Goal: Task Accomplishment & Management: Use online tool/utility

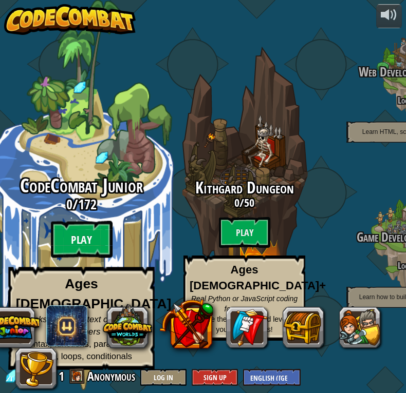
click at [79, 253] on btn "Play" at bounding box center [82, 239] width 62 height 37
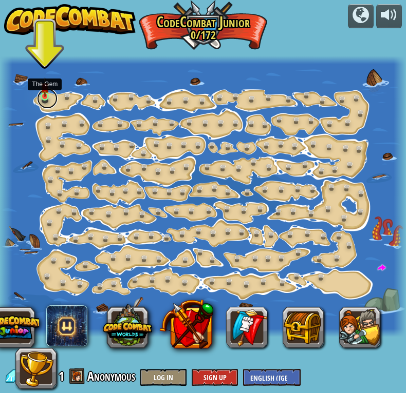
click at [45, 97] on link at bounding box center [47, 98] width 21 height 21
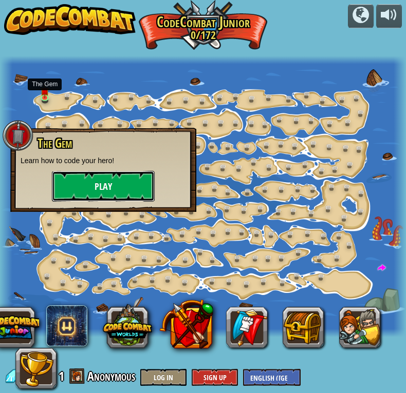
click at [124, 188] on button "Play" at bounding box center [103, 186] width 103 height 31
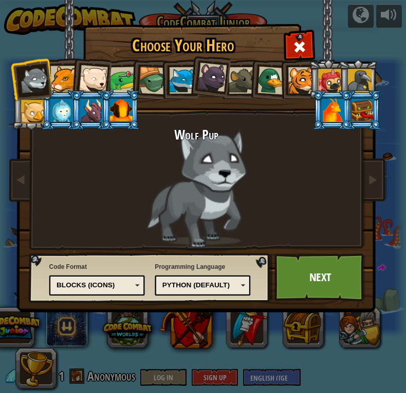
click at [68, 80] on div at bounding box center [63, 79] width 27 height 27
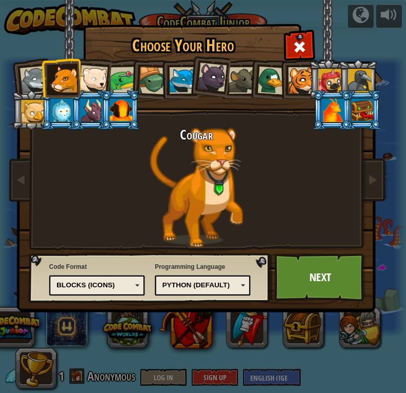
click at [112, 83] on div at bounding box center [122, 80] width 27 height 27
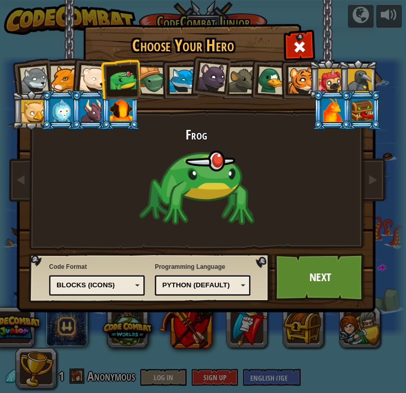
click at [332, 103] on div at bounding box center [332, 111] width 23 height 24
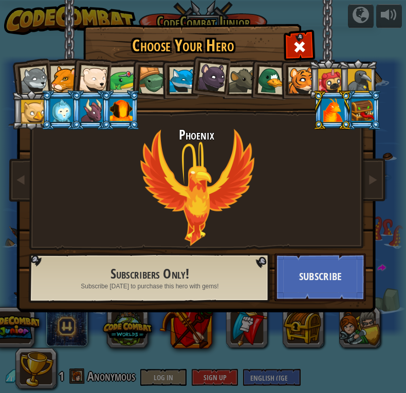
click at [154, 79] on div at bounding box center [153, 81] width 28 height 28
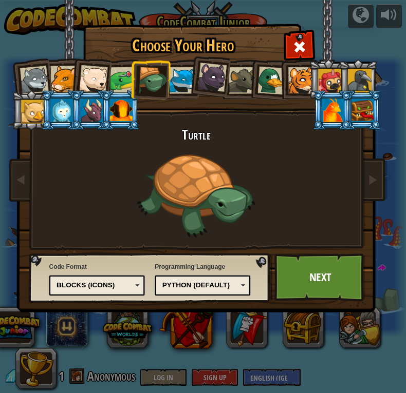
click at [271, 89] on div at bounding box center [271, 81] width 28 height 28
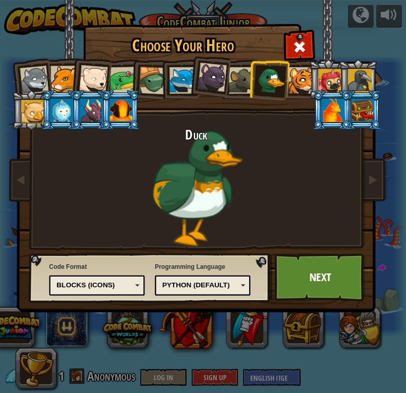
click at [148, 71] on div at bounding box center [153, 81] width 28 height 28
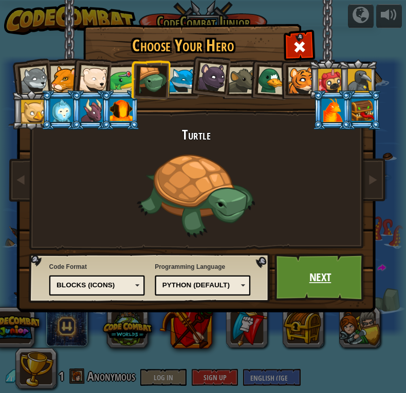
click at [322, 270] on link "Next" at bounding box center [319, 278] width 91 height 48
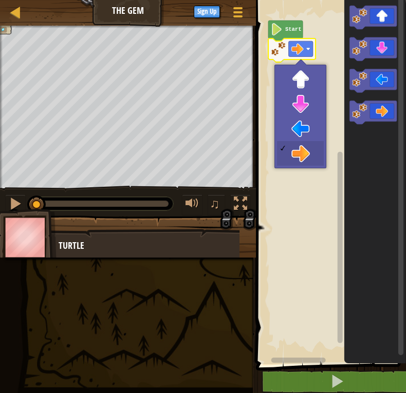
click at [295, 30] on text "Start" at bounding box center [292, 29] width 16 height 6
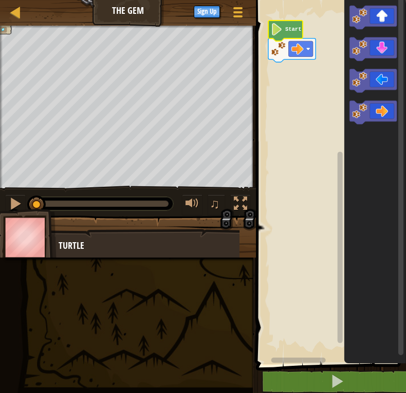
click at [295, 30] on text "Start" at bounding box center [292, 29] width 16 height 6
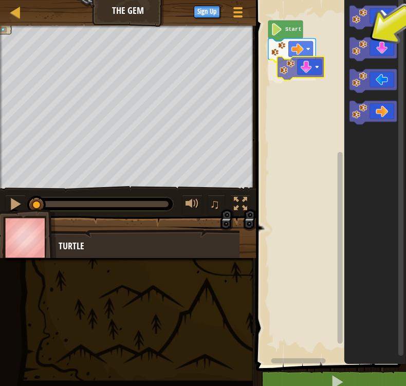
click at [307, 72] on div "Start" at bounding box center [329, 180] width 153 height 370
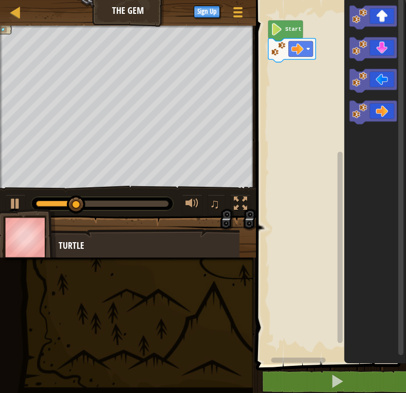
click at [180, 102] on div "Map The Gem Game Menu Sign Up 1 ההההההההההההההההההההההההההההההההההההההההההההההה…" at bounding box center [203, 196] width 406 height 393
click at [295, 74] on div "Start" at bounding box center [329, 180] width 153 height 370
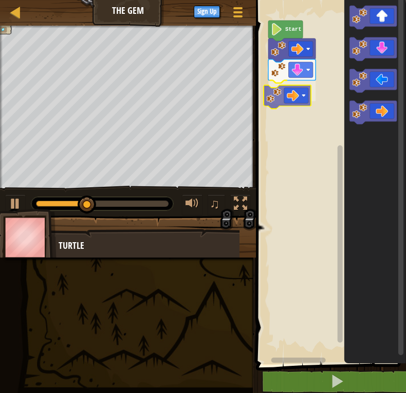
click at [306, 94] on div "Start" at bounding box center [329, 180] width 153 height 370
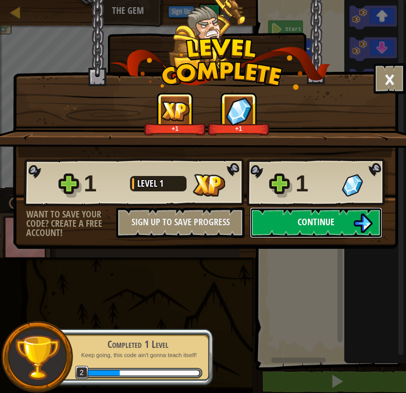
click at [290, 220] on button "Continue" at bounding box center [316, 222] width 132 height 31
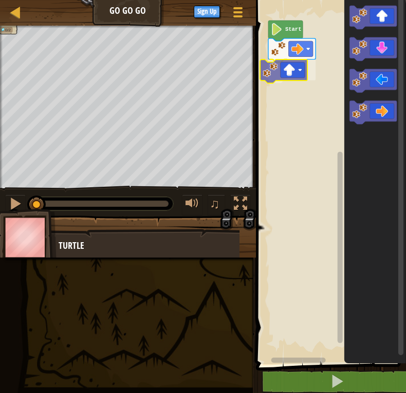
click at [314, 59] on div "Start" at bounding box center [329, 180] width 153 height 370
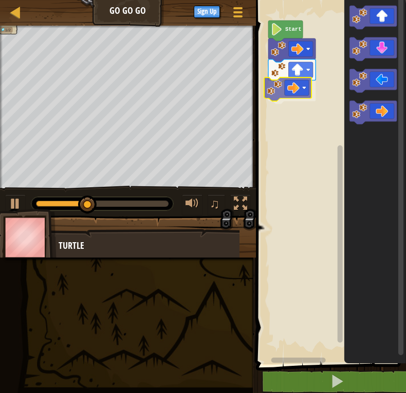
click at [285, 92] on div "Start" at bounding box center [329, 180] width 153 height 370
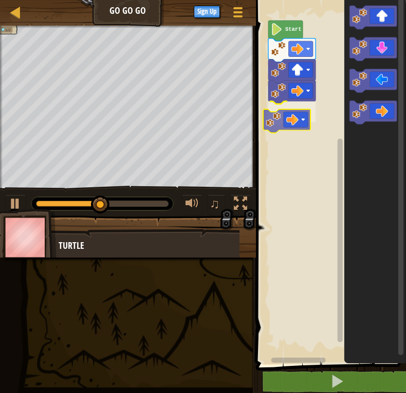
click at [303, 117] on div "Start" at bounding box center [329, 180] width 153 height 370
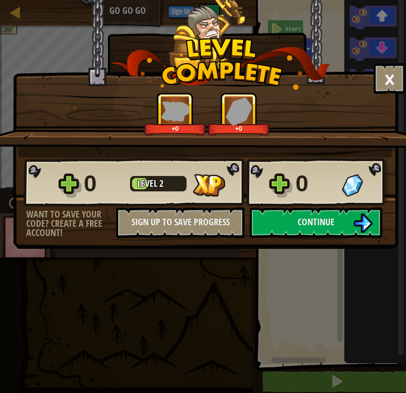
click at [278, 205] on div "0 Level 2 0" at bounding box center [206, 182] width 364 height 49
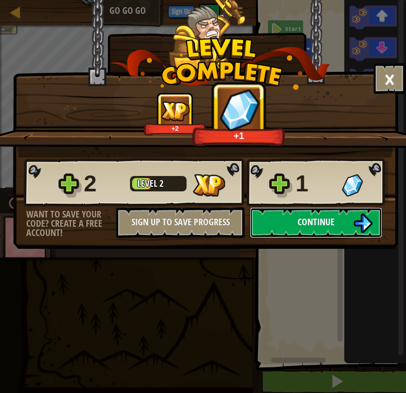
click at [282, 216] on button "Continue" at bounding box center [316, 222] width 132 height 31
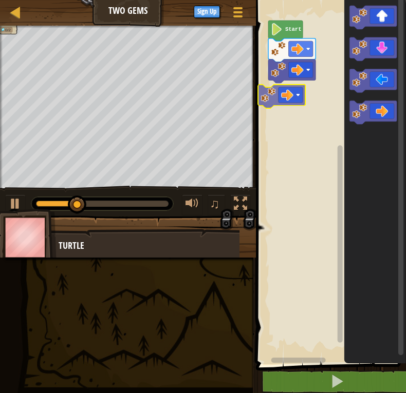
click at [294, 99] on div "Start" at bounding box center [329, 180] width 153 height 370
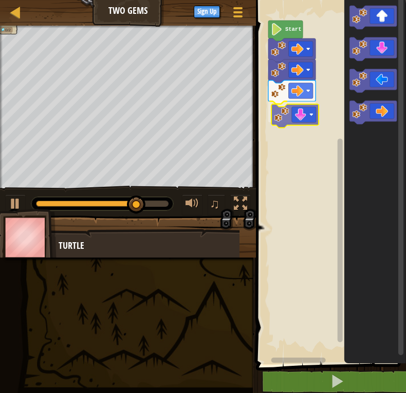
click at [293, 112] on div "Start" at bounding box center [329, 180] width 153 height 370
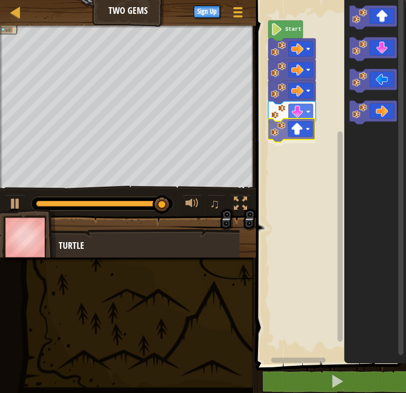
click at [299, 125] on div "Start" at bounding box center [329, 180] width 153 height 370
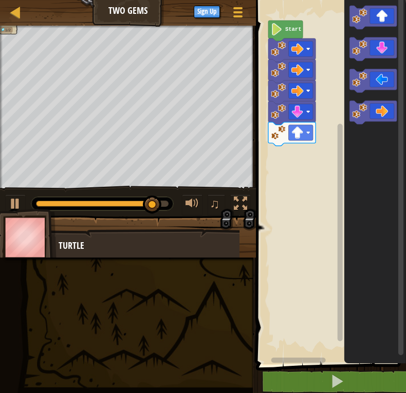
click at [330, 144] on div "Start" at bounding box center [329, 180] width 153 height 370
click at [322, 138] on rect "Blockly Workspace" at bounding box center [329, 180] width 153 height 370
click at [327, 97] on rect "Blockly Workspace" at bounding box center [329, 180] width 153 height 370
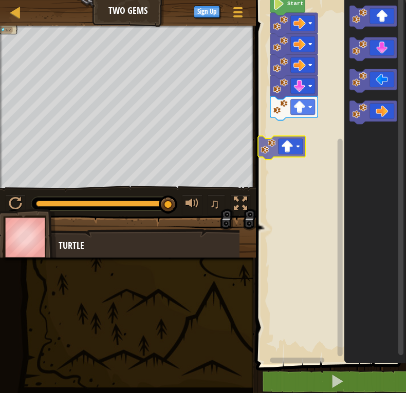
click at [283, 155] on div "Start" at bounding box center [329, 180] width 153 height 370
click at [297, 138] on g "Start" at bounding box center [329, 180] width 153 height 370
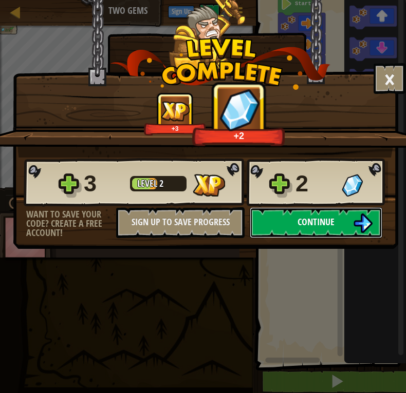
click at [314, 220] on span "Continue" at bounding box center [315, 222] width 37 height 13
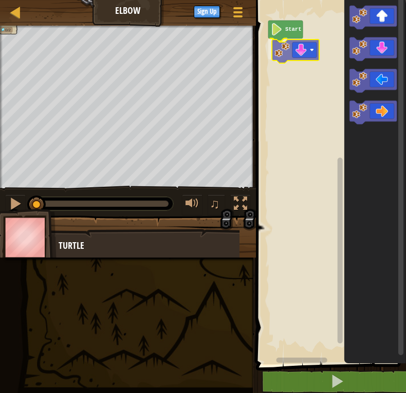
click at [308, 47] on div "Start" at bounding box center [329, 180] width 153 height 370
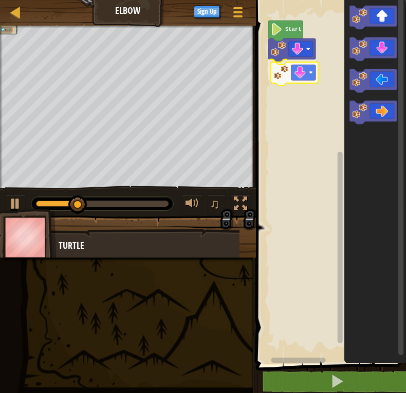
click at [300, 74] on div "Start" at bounding box center [329, 180] width 153 height 370
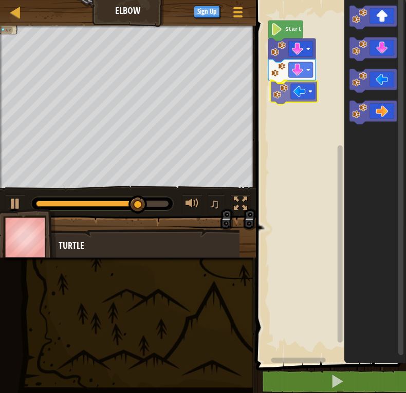
click at [301, 97] on div "Start" at bounding box center [329, 180] width 153 height 370
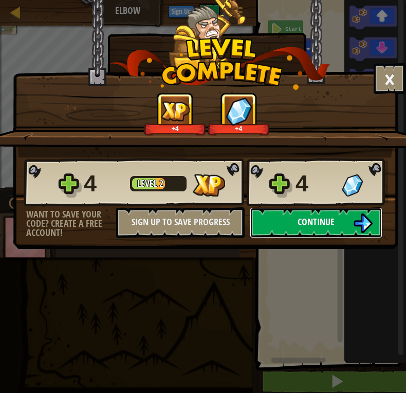
click at [319, 216] on span "Continue" at bounding box center [315, 222] width 37 height 13
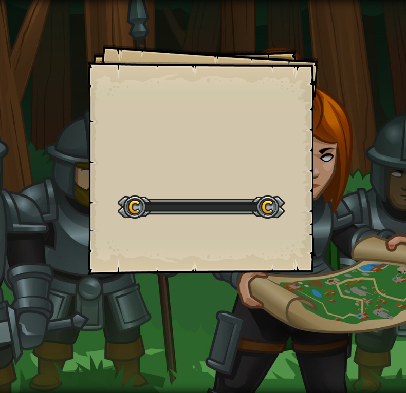
click at [355, 152] on div "Goals Start Level Error loading from server. Try refreshing the page. You'll ne…" at bounding box center [203, 196] width 406 height 393
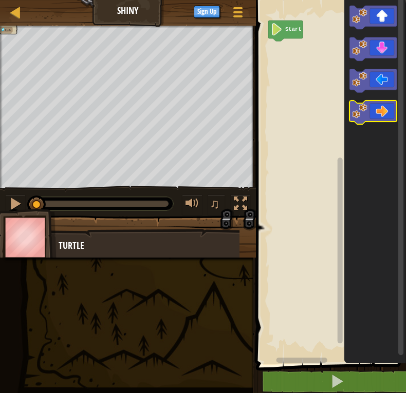
click at [358, 122] on icon "Blockly Workspace" at bounding box center [372, 113] width 47 height 24
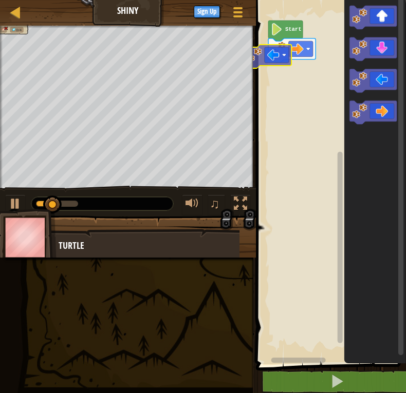
click at [292, 52] on div "Start" at bounding box center [329, 180] width 153 height 370
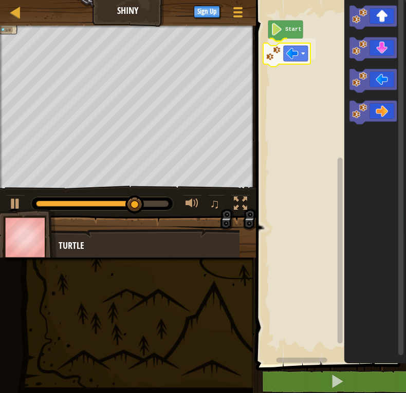
click at [296, 54] on div "Start" at bounding box center [329, 180] width 153 height 370
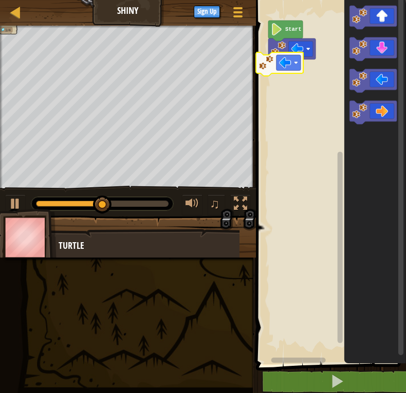
click at [273, 70] on div "Start" at bounding box center [329, 180] width 153 height 370
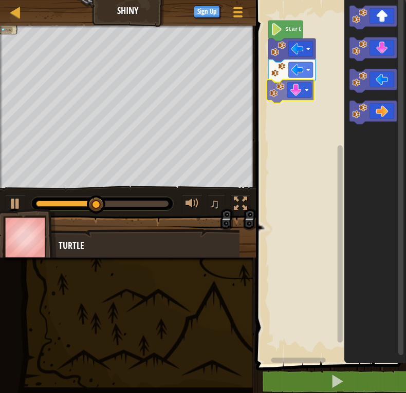
click at [287, 97] on div "Start" at bounding box center [329, 180] width 153 height 370
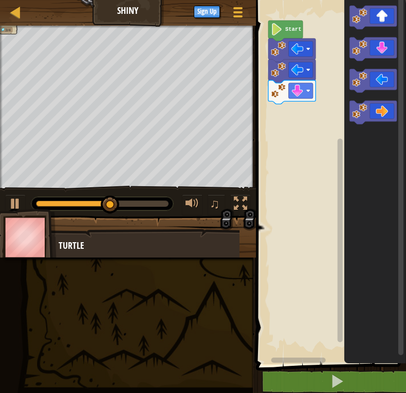
click at [309, 106] on div "Start" at bounding box center [329, 180] width 153 height 370
click at [285, 107] on div "Start" at bounding box center [329, 180] width 153 height 370
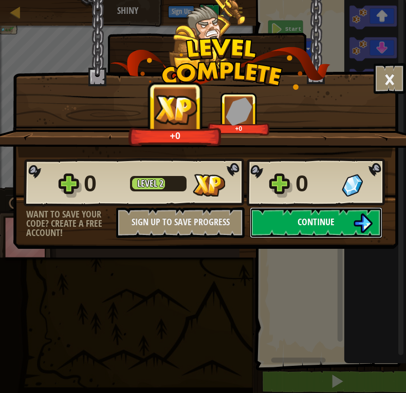
click at [319, 218] on span "Continue" at bounding box center [315, 222] width 37 height 13
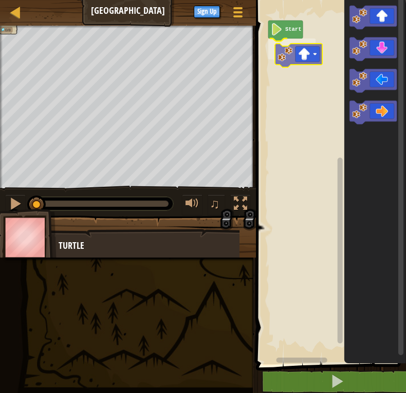
click at [315, 62] on div "Start" at bounding box center [329, 180] width 153 height 370
click at [315, 62] on rect "Blockly Workspace" at bounding box center [329, 180] width 153 height 370
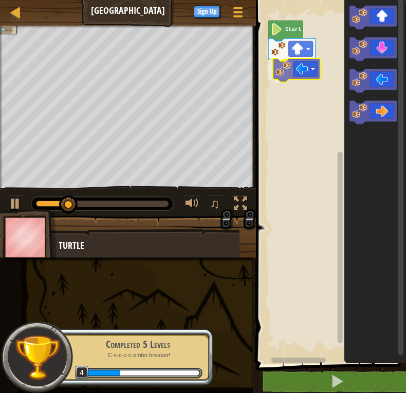
click at [303, 70] on div "Start" at bounding box center [329, 180] width 153 height 370
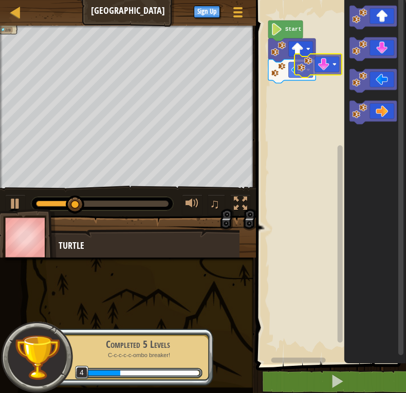
click at [329, 75] on div "Start" at bounding box center [329, 180] width 153 height 370
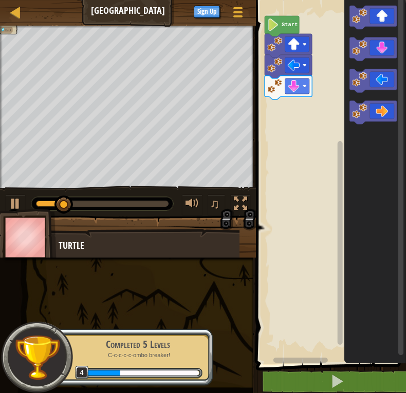
click at [327, 66] on rect "Blockly Workspace" at bounding box center [329, 180] width 153 height 370
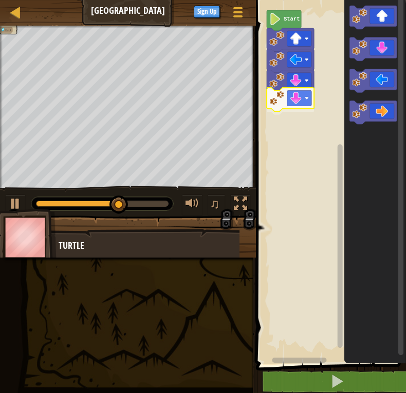
click at [297, 103] on div "Start" at bounding box center [329, 180] width 153 height 370
click at [331, 127] on div "Start" at bounding box center [329, 180] width 153 height 370
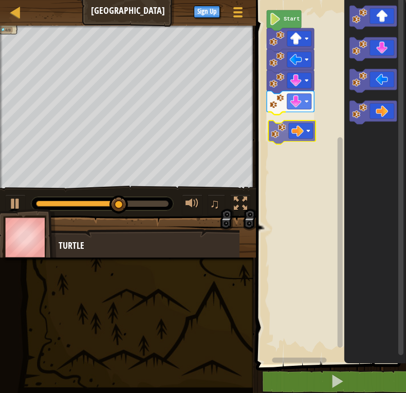
click at [298, 127] on div "Start" at bounding box center [329, 180] width 153 height 370
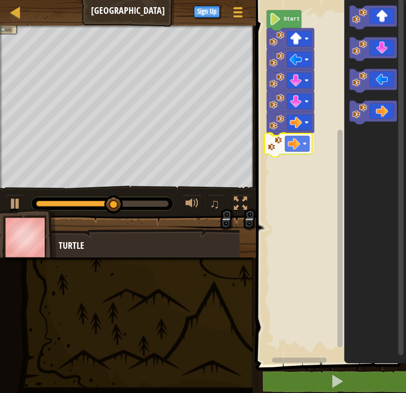
click at [288, 143] on div "Start" at bounding box center [329, 180] width 153 height 370
click at [330, 115] on div "Start" at bounding box center [329, 180] width 153 height 370
click at [353, 66] on icon "Blockly Workspace" at bounding box center [375, 180] width 62 height 370
click at [328, 120] on div "Start" at bounding box center [329, 180] width 153 height 370
click at [320, 70] on div "Start" at bounding box center [329, 180] width 153 height 370
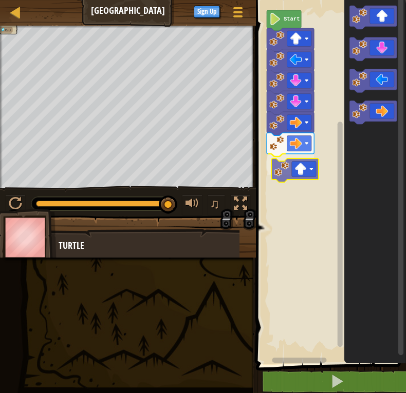
click at [296, 164] on div "Start" at bounding box center [329, 180] width 153 height 370
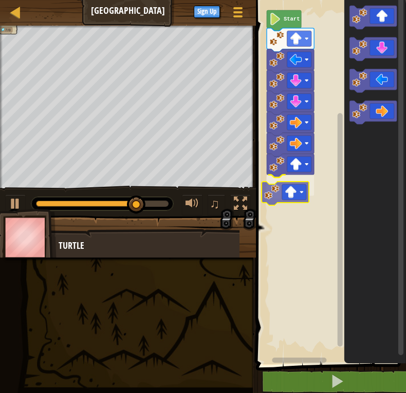
click at [282, 191] on div "Start" at bounding box center [329, 180] width 153 height 370
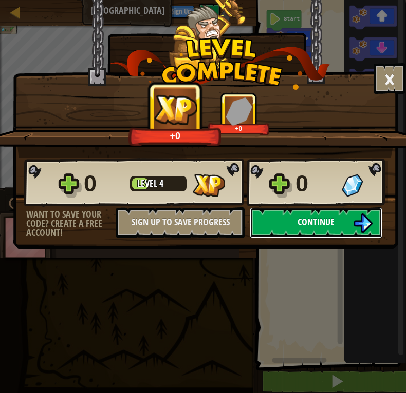
click at [312, 217] on span "Continue" at bounding box center [315, 222] width 37 height 13
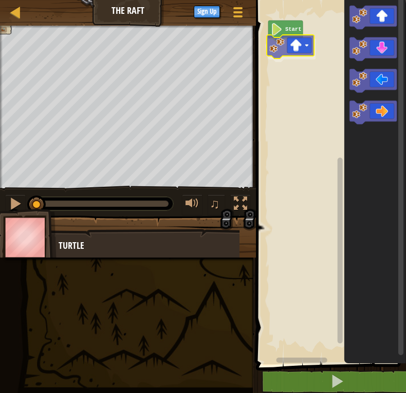
click at [308, 41] on div "Start" at bounding box center [329, 180] width 153 height 370
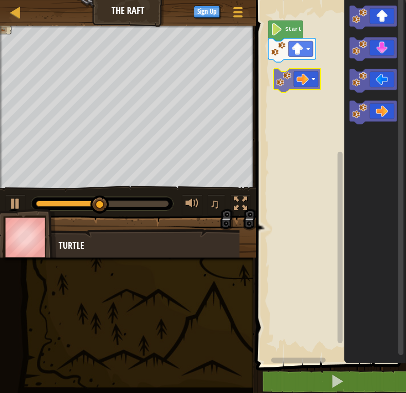
click at [305, 71] on div "Start" at bounding box center [329, 180] width 153 height 370
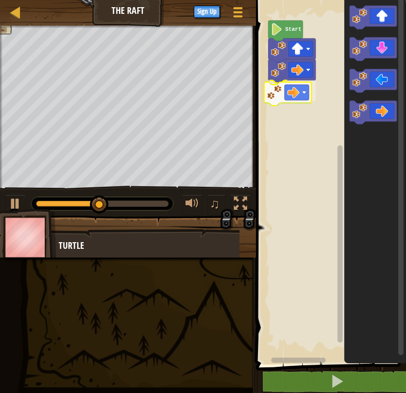
click at [281, 86] on div "Start" at bounding box center [329, 180] width 153 height 370
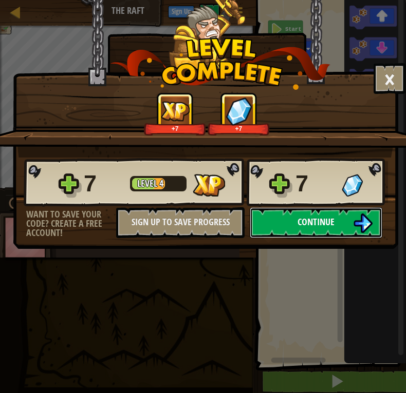
click at [337, 215] on button "Continue" at bounding box center [316, 222] width 132 height 31
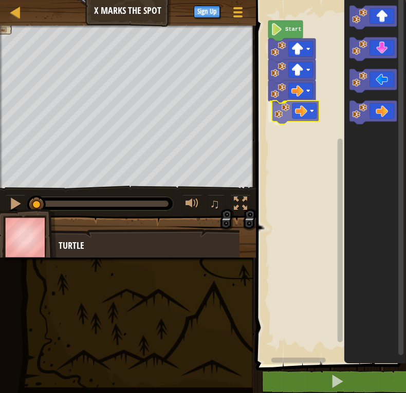
click at [293, 113] on div "Start" at bounding box center [329, 180] width 153 height 370
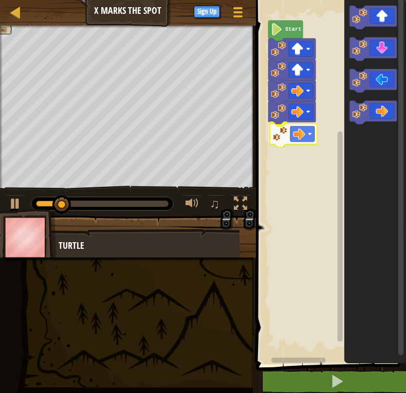
click at [288, 142] on div "Start" at bounding box center [329, 180] width 153 height 370
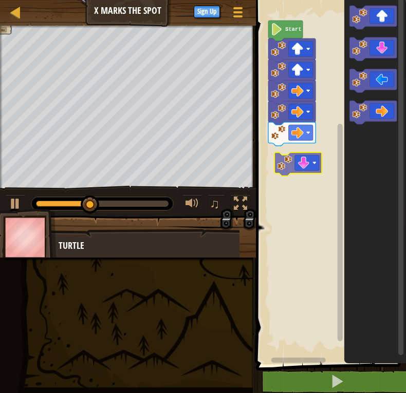
click at [309, 171] on div "Start" at bounding box center [329, 180] width 153 height 370
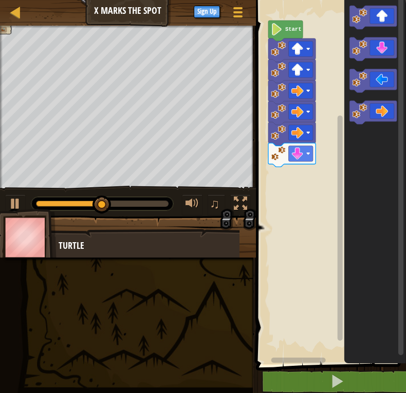
click at [324, 150] on div "Start" at bounding box center [329, 180] width 153 height 370
click at [303, 162] on div "Start" at bounding box center [329, 180] width 153 height 370
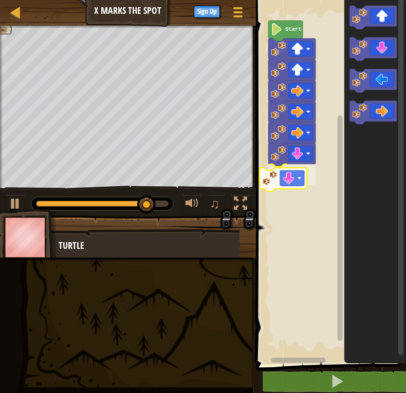
click at [272, 174] on div "Start" at bounding box center [329, 180] width 153 height 370
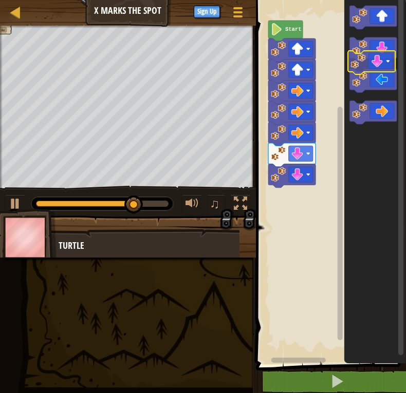
click at [366, 48] on image "Blockly Workspace" at bounding box center [359, 48] width 15 height 15
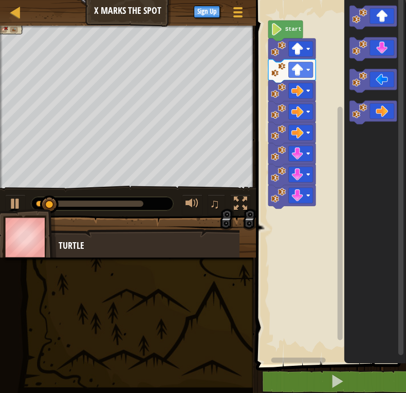
click at [341, 157] on div "Start" at bounding box center [329, 180] width 153 height 370
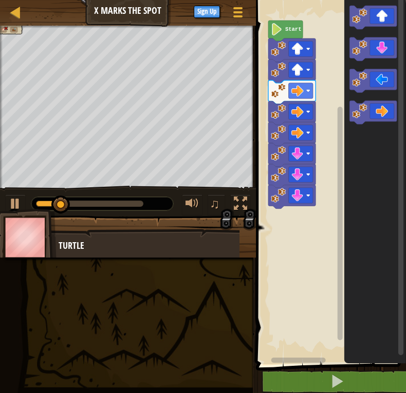
click at [369, 94] on icon "Blockly Workspace" at bounding box center [375, 180] width 62 height 370
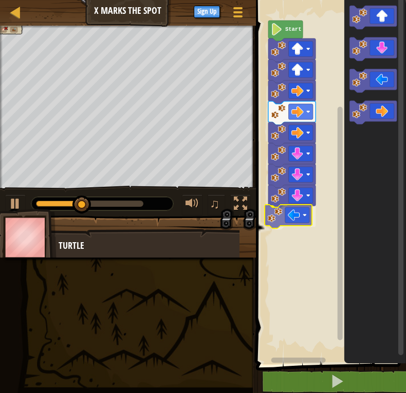
click at [282, 214] on div "Start" at bounding box center [329, 180] width 153 height 370
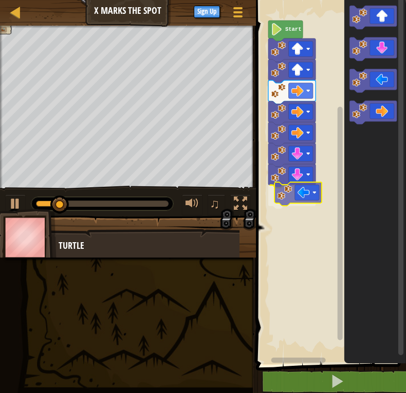
click at [312, 197] on div "Start" at bounding box center [329, 180] width 153 height 370
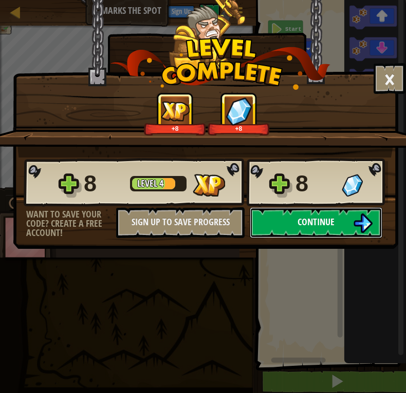
click at [302, 221] on span "Continue" at bounding box center [315, 222] width 37 height 13
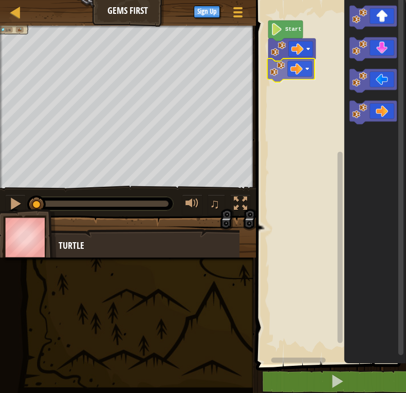
click at [295, 75] on div "Start" at bounding box center [329, 180] width 153 height 370
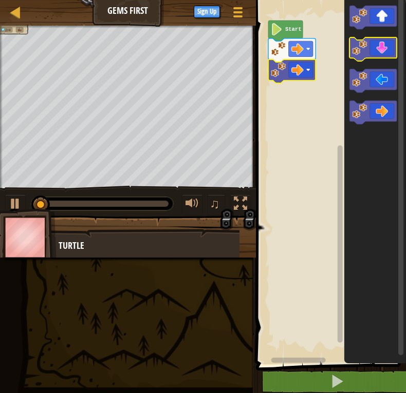
click at [380, 47] on icon "Blockly Workspace" at bounding box center [375, 180] width 62 height 370
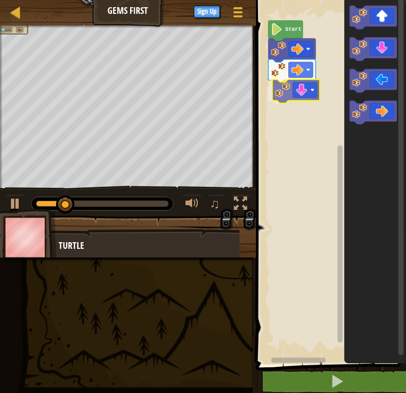
click at [303, 89] on div "Start" at bounding box center [329, 180] width 153 height 370
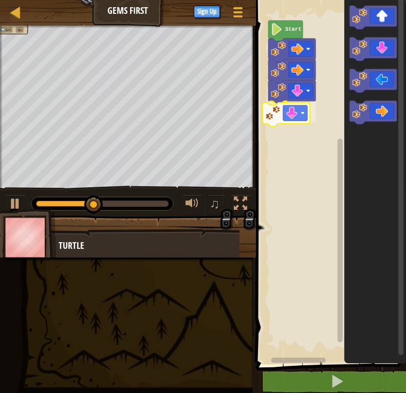
click at [280, 111] on div "Start" at bounding box center [329, 180] width 153 height 370
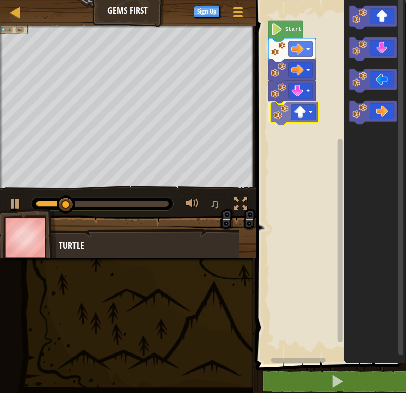
click at [284, 110] on div "Start" at bounding box center [329, 180] width 153 height 370
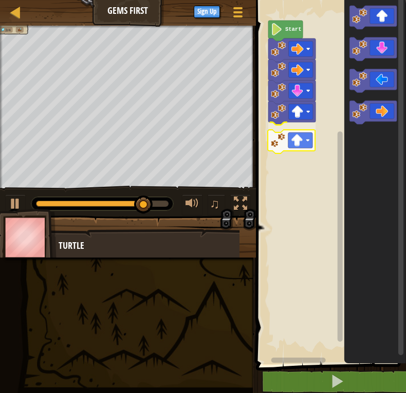
click at [288, 145] on div "Start" at bounding box center [329, 180] width 153 height 370
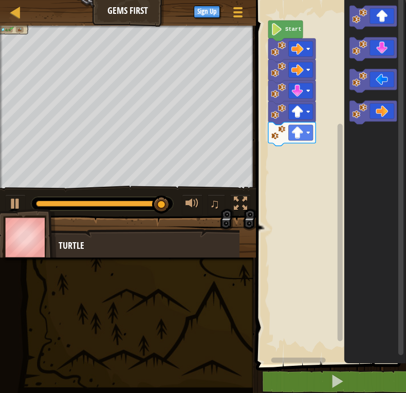
click at [321, 138] on div "Start" at bounding box center [329, 180] width 153 height 370
click at [301, 171] on div "Start" at bounding box center [329, 180] width 153 height 370
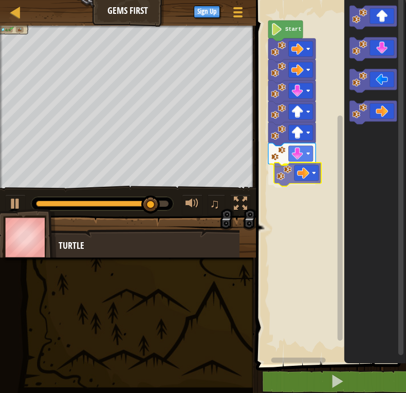
click at [294, 177] on div "Start" at bounding box center [329, 180] width 153 height 370
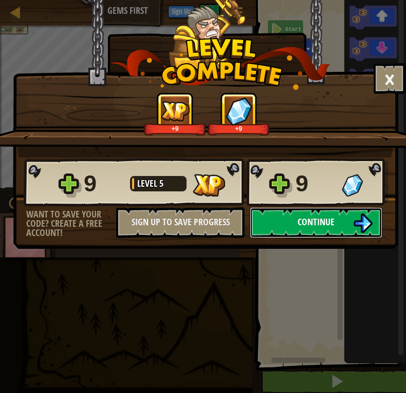
click at [288, 217] on button "Continue" at bounding box center [316, 222] width 132 height 31
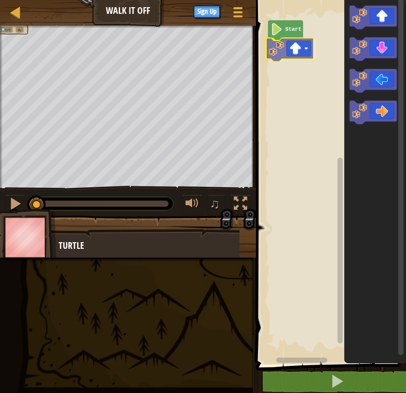
click at [293, 52] on div "Start" at bounding box center [329, 180] width 153 height 370
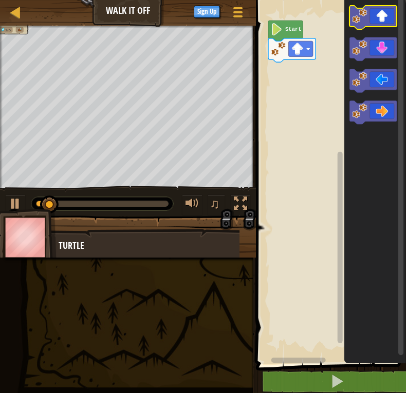
click at [383, 28] on rect "Blockly Workspace" at bounding box center [372, 18] width 47 height 24
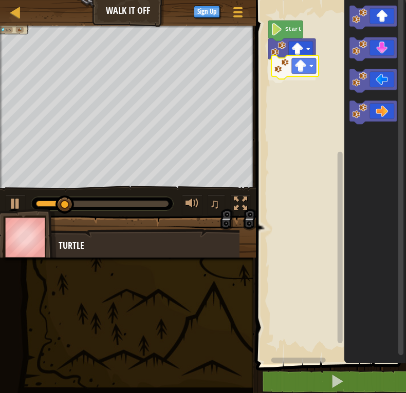
click at [305, 73] on div "Start" at bounding box center [329, 180] width 153 height 370
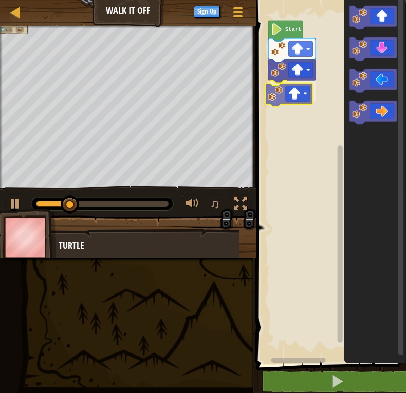
click at [300, 87] on div "Start" at bounding box center [329, 180] width 153 height 370
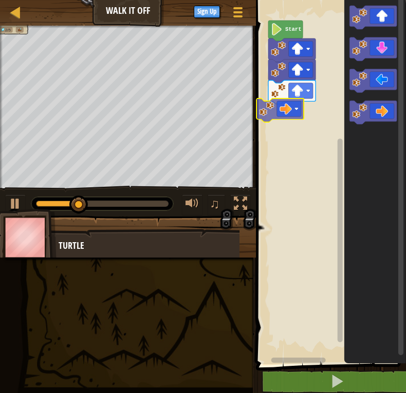
click at [280, 113] on div "Start" at bounding box center [329, 180] width 153 height 370
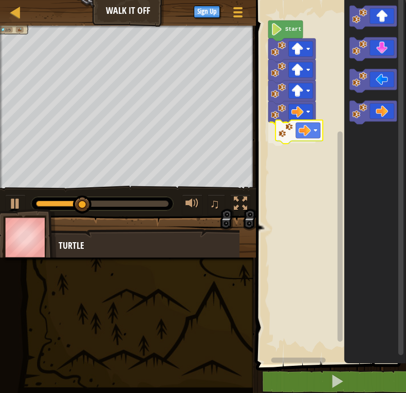
click at [305, 140] on div "Start" at bounding box center [329, 180] width 153 height 370
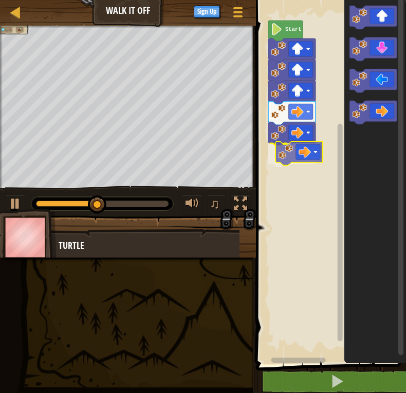
click at [310, 154] on div "Start" at bounding box center [329, 180] width 153 height 370
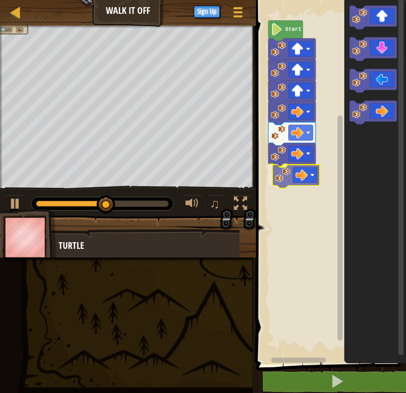
click at [291, 181] on div "Start" at bounding box center [329, 180] width 153 height 370
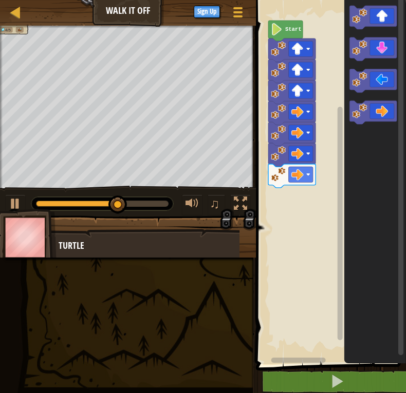
click at [312, 136] on div "Start" at bounding box center [329, 180] width 153 height 370
click at [299, 202] on div "Start" at bounding box center [329, 180] width 153 height 370
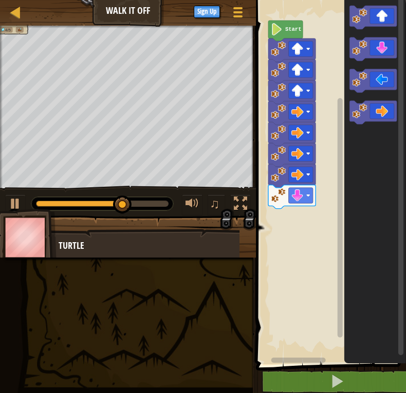
click at [335, 125] on div "Start" at bounding box center [329, 180] width 153 height 370
click at [344, 85] on icon "Blockly Workspace" at bounding box center [375, 180] width 62 height 370
click at [328, 122] on div "Start" at bounding box center [329, 180] width 153 height 370
click at [340, 92] on div "Start" at bounding box center [329, 180] width 153 height 370
click at [357, 96] on icon "Blockly Workspace" at bounding box center [375, 180] width 62 height 370
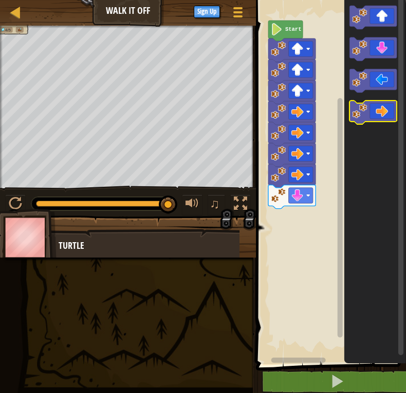
click at [370, 78] on g "Blockly Workspace" at bounding box center [372, 65] width 47 height 119
click at [366, 90] on g "Blockly Workspace" at bounding box center [372, 65] width 47 height 119
click at [387, 47] on icon "Blockly Workspace" at bounding box center [372, 49] width 47 height 24
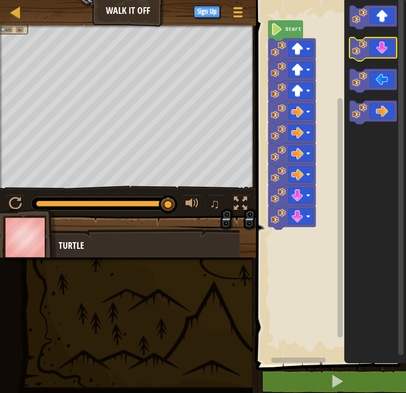
click at [387, 47] on icon "Blockly Workspace" at bounding box center [372, 49] width 47 height 24
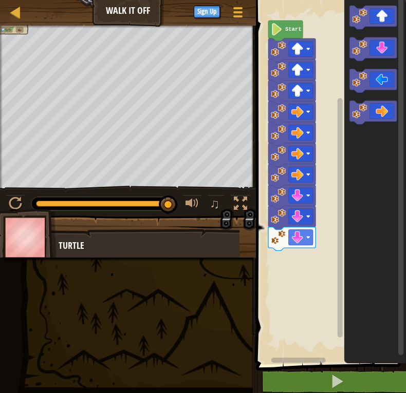
click at [347, 165] on icon "Blockly Workspace" at bounding box center [375, 180] width 62 height 370
click at [376, 83] on icon "Blockly Workspace" at bounding box center [372, 81] width 47 height 24
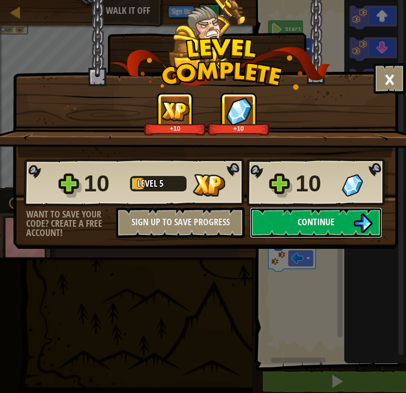
click at [287, 218] on button "Continue" at bounding box center [316, 222] width 132 height 31
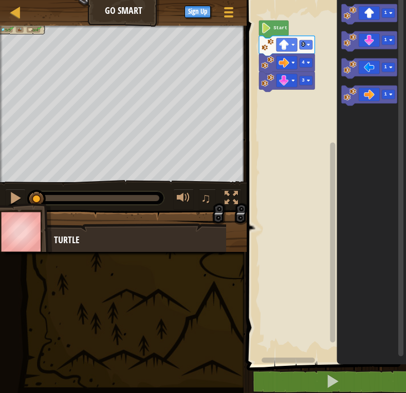
click at [278, 25] on icon "Blockly Workspace" at bounding box center [273, 29] width 29 height 17
click at [274, 26] on text "Start" at bounding box center [280, 28] width 14 height 5
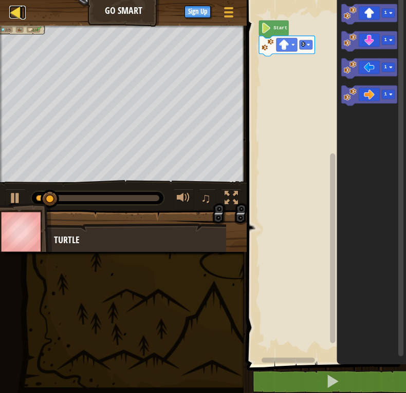
click at [13, 11] on div at bounding box center [15, 12] width 13 height 13
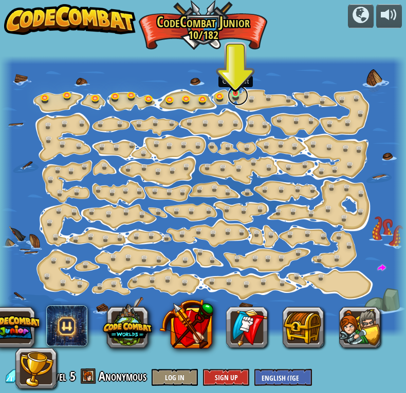
click at [232, 94] on link at bounding box center [237, 95] width 21 height 21
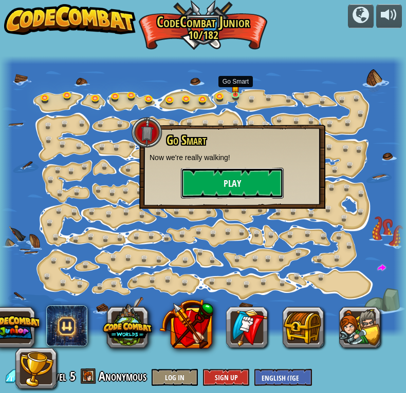
click at [232, 191] on button "Play" at bounding box center [232, 183] width 103 height 31
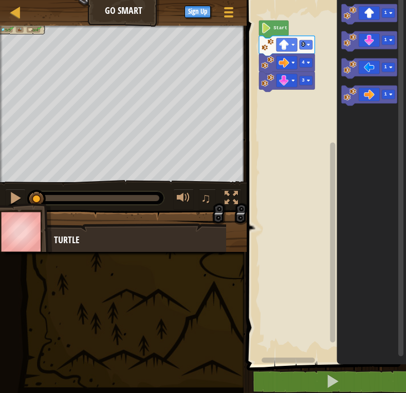
click at [278, 20] on rect "Blockly Workspace" at bounding box center [324, 180] width 162 height 370
click at [272, 24] on icon "Blockly Workspace" at bounding box center [273, 29] width 29 height 17
click at [269, 37] on icon "Blockly Workspace" at bounding box center [273, 29] width 29 height 17
click at [16, 199] on div at bounding box center [15, 198] width 13 height 13
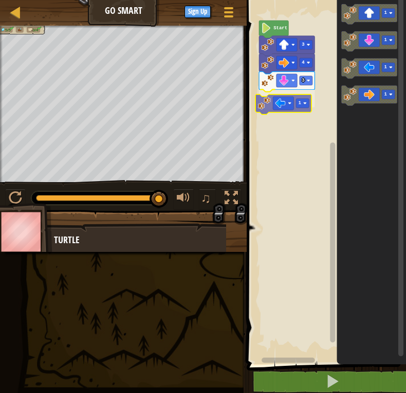
click at [288, 109] on div "Start 3 3 1 4 1 1 1 1 1" at bounding box center [324, 180] width 162 height 370
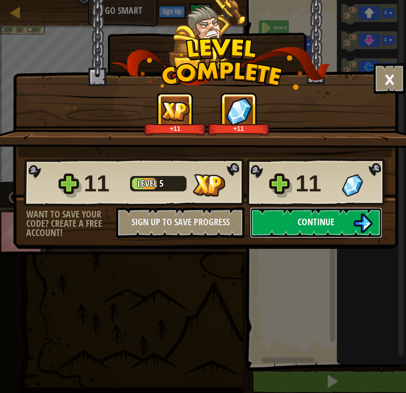
click at [318, 226] on span "Continue" at bounding box center [315, 222] width 37 height 13
